Goal: Check status: Check status

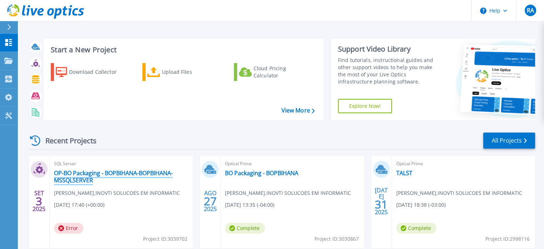
click at [84, 175] on link "OP-BO Packaging - BOPBIHANA-BOPBIHANA-MSSQLSERVER" at bounding box center [121, 176] width 134 height 14
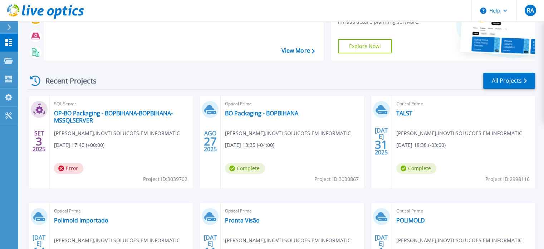
scroll to position [60, 0]
